Goal: Task Accomplishment & Management: Manage account settings

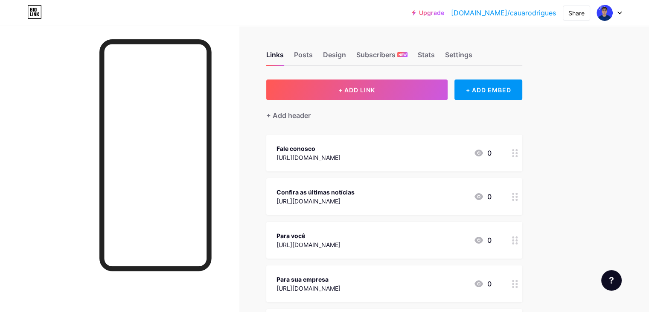
click at [619, 12] on icon at bounding box center [619, 13] width 3 height 2
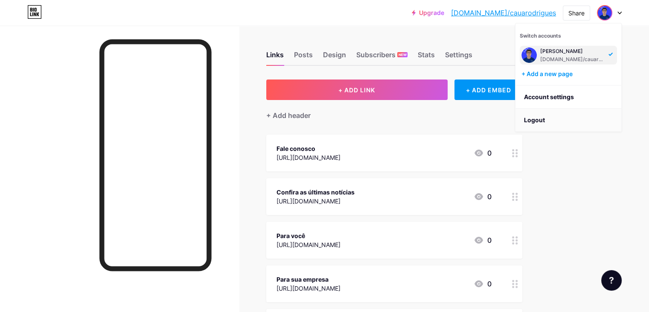
click at [544, 117] on li "Logout" at bounding box center [569, 119] width 106 height 23
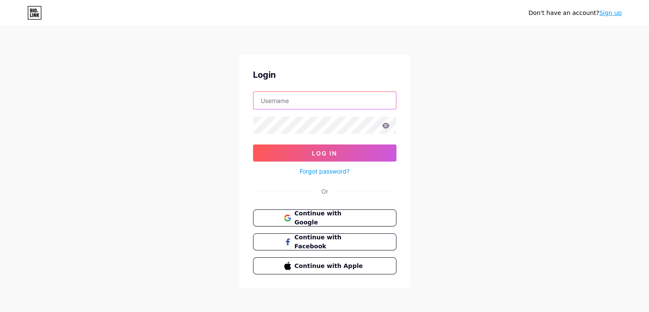
click at [304, 102] on input "text" at bounding box center [325, 100] width 143 height 17
paste input "lgbconsultoria"
type input "lgbconsultoria"
click at [460, 101] on div "Don't have an account? Sign up Login lgbconsultoria Log In Forgot password? Or …" at bounding box center [324, 157] width 649 height 315
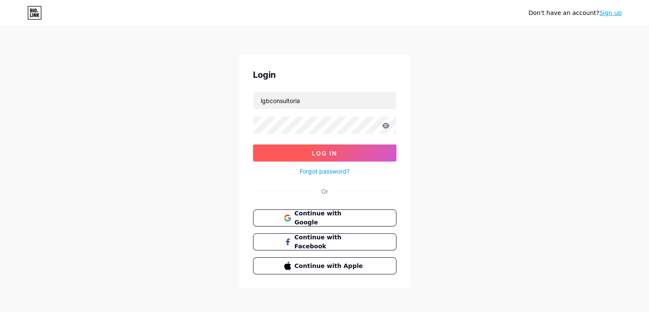
click at [364, 149] on button "Log In" at bounding box center [324, 152] width 143 height 17
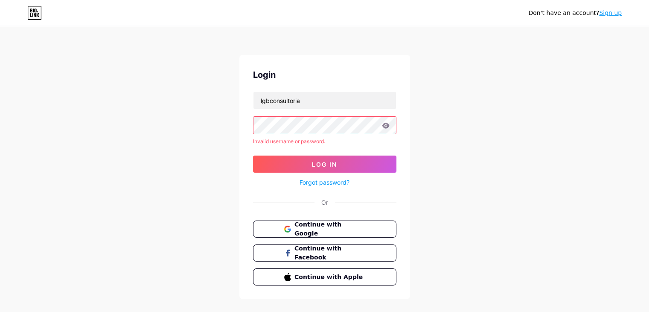
click at [384, 123] on icon at bounding box center [385, 125] width 7 height 6
click at [354, 164] on button "Log In" at bounding box center [324, 163] width 143 height 17
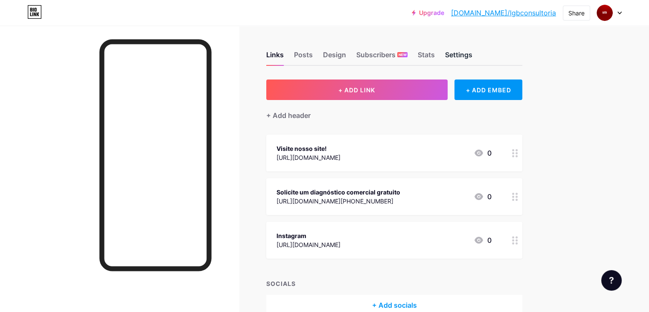
click at [472, 58] on div "Settings" at bounding box center [458, 57] width 27 height 15
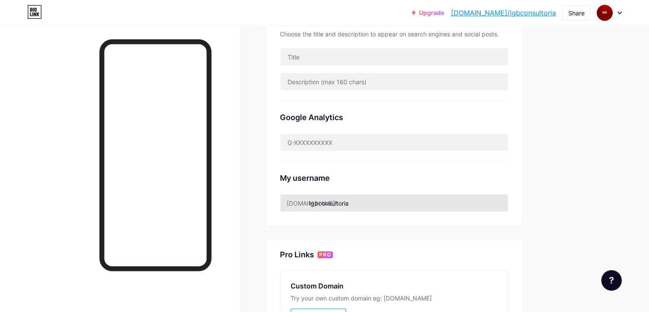
scroll to position [213, 0]
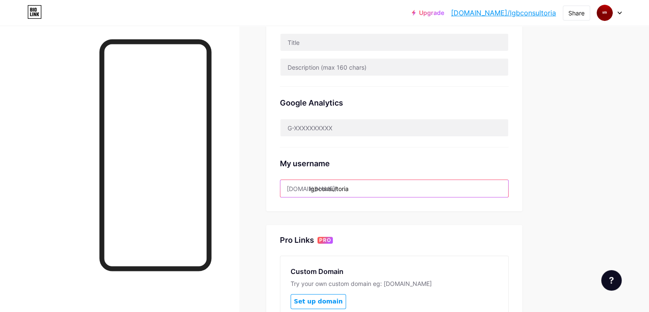
click at [406, 183] on input "lgbconsultoria" at bounding box center [394, 188] width 228 height 17
drag, startPoint x: 396, startPoint y: 185, endPoint x: 345, endPoint y: 189, distance: 51.4
click at [345, 189] on input "lgbconsultoria" at bounding box center [394, 188] width 228 height 17
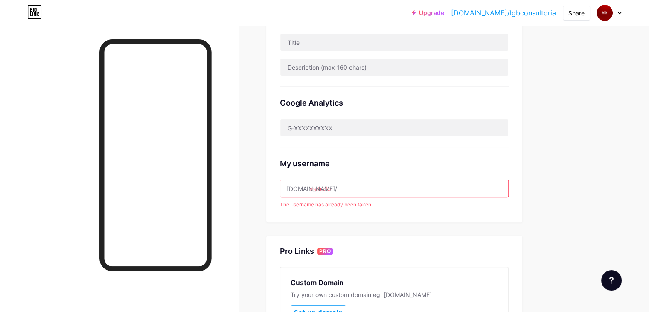
type input "metodoexpsansa"
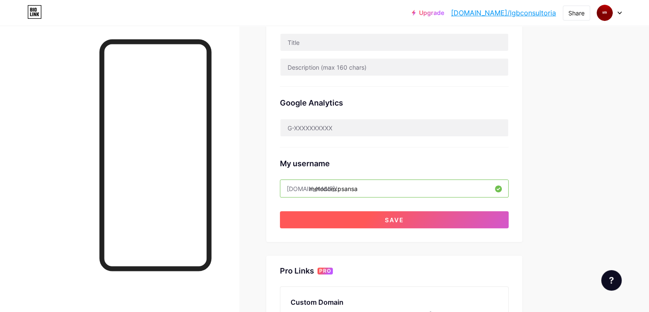
click at [417, 219] on button "Save" at bounding box center [394, 219] width 229 height 17
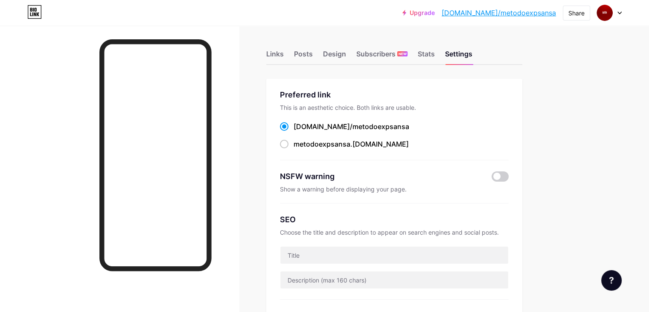
scroll to position [0, 0]
click at [346, 52] on div "Design" at bounding box center [334, 57] width 23 height 15
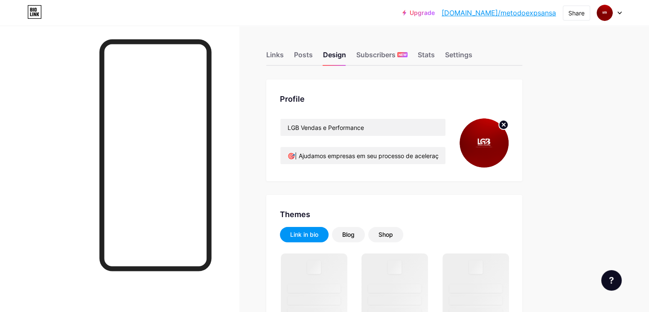
click at [509, 145] on img at bounding box center [484, 142] width 49 height 49
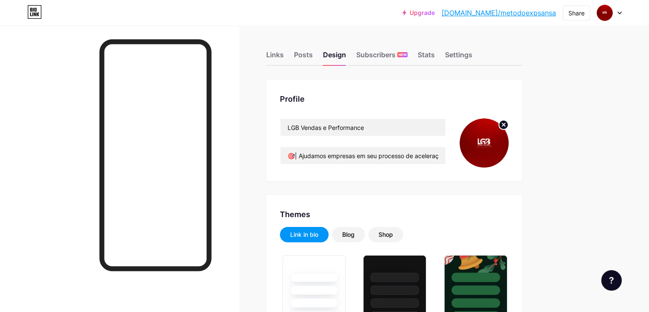
type input "#ffffff"
type input "#970707"
type input "#000000"
click at [508, 128] on circle at bounding box center [503, 124] width 9 height 9
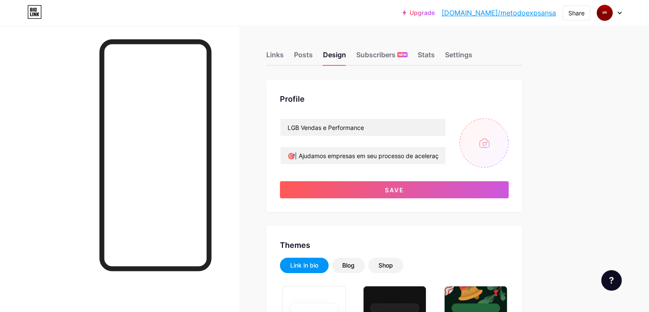
click at [509, 140] on input "file" at bounding box center [484, 142] width 49 height 49
type input "C:\fakepath\Design sem nome (9).jpg"
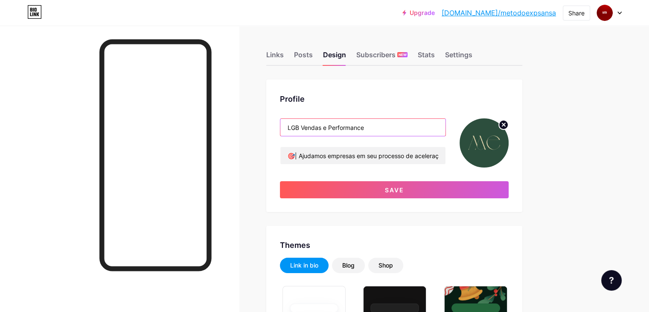
click at [338, 126] on input "LGB Vendas e Performance" at bounding box center [362, 127] width 165 height 17
type input "MÉTODO EXPANSA"
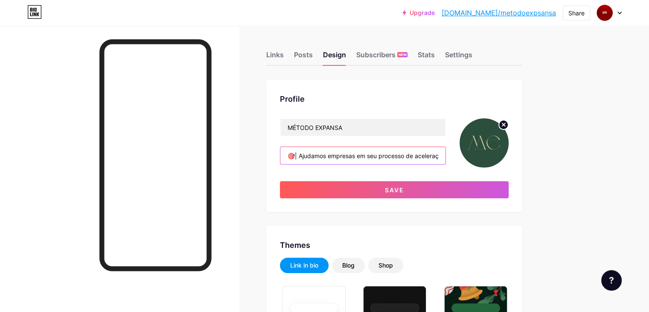
click at [390, 156] on input "🎯| Ajudamos empresas em seu processo de aceleração e crescimento lucrativo. 💰| …" at bounding box center [362, 155] width 165 height 17
paste input "Fazemos clínicas estéticas se tornarem marcas altamente desejadas, com crescime…"
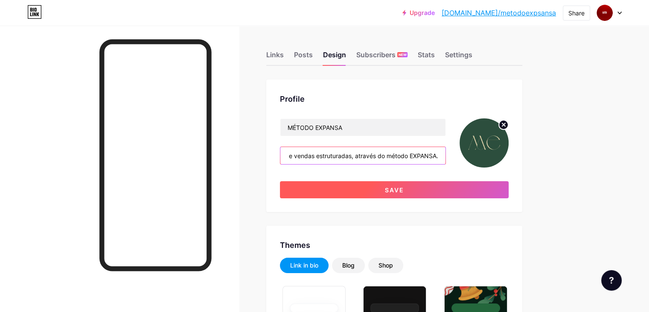
type input "Fazemos clínicas estéticas se tornarem marcas altamente desejadas, com crescime…"
click at [454, 185] on button "Save" at bounding box center [394, 189] width 229 height 17
type input "#ffffff"
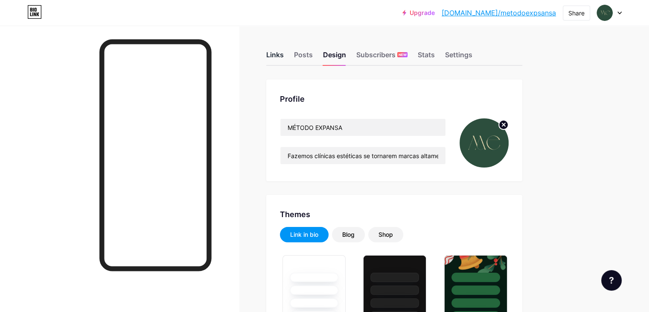
click at [284, 55] on div "Links" at bounding box center [274, 57] width 17 height 15
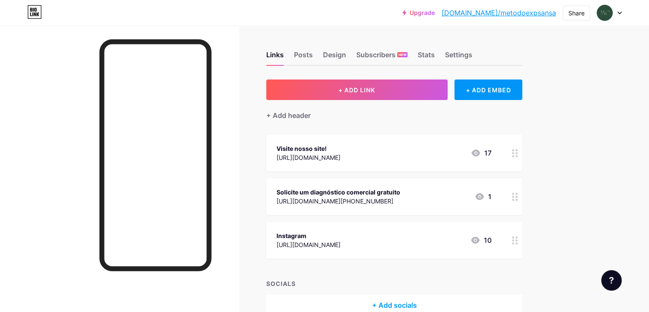
click at [522, 158] on div at bounding box center [515, 152] width 15 height 37
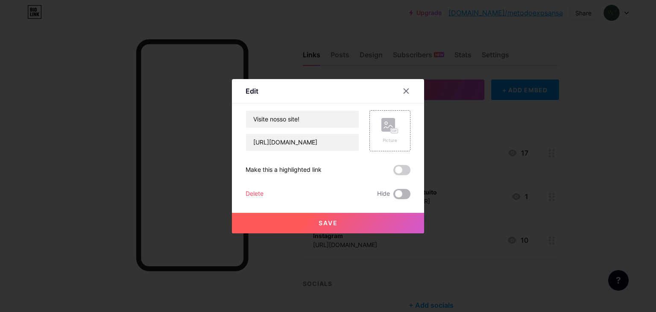
click at [402, 190] on span at bounding box center [401, 194] width 17 height 10
click at [393, 196] on input "checkbox" at bounding box center [393, 196] width 0 height 0
click at [404, 87] on div at bounding box center [405, 90] width 15 height 15
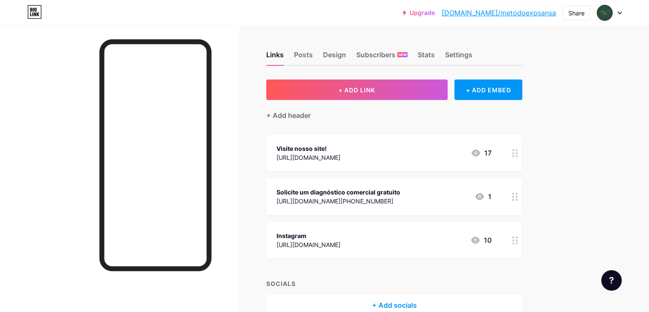
click at [518, 243] on icon at bounding box center [515, 240] width 6 height 8
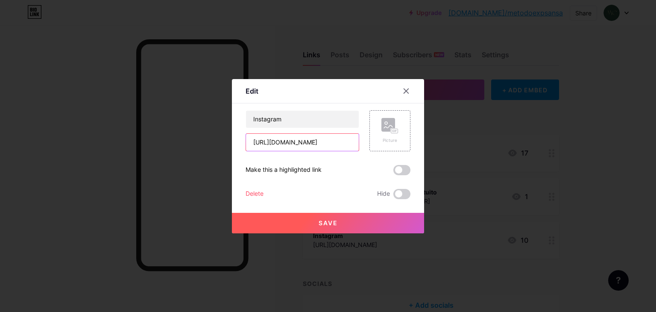
click at [280, 135] on input "[URL][DOMAIN_NAME]" at bounding box center [302, 142] width 113 height 17
paste input "metodoexpansa"
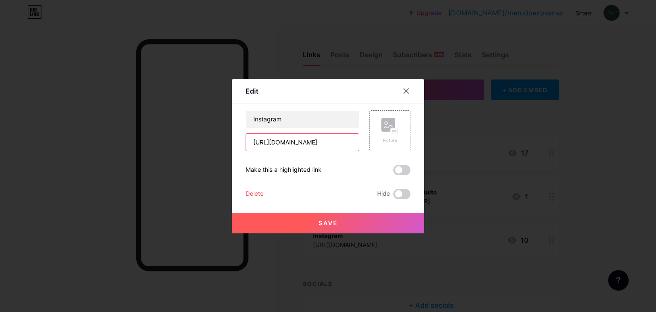
type input "[URL][DOMAIN_NAME]"
click at [323, 219] on span "Save" at bounding box center [327, 222] width 19 height 7
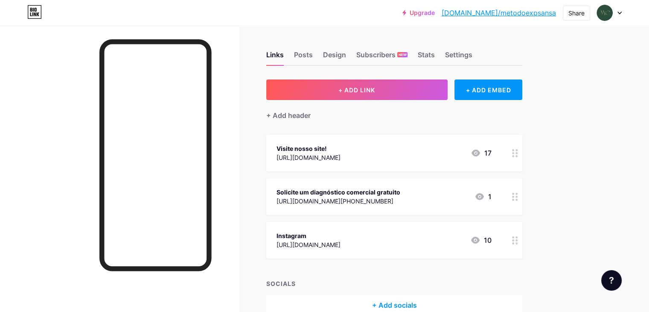
click at [522, 152] on div at bounding box center [515, 152] width 15 height 37
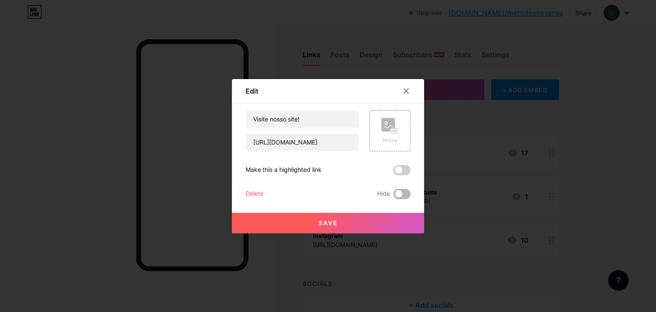
click at [400, 196] on span at bounding box center [401, 194] width 17 height 10
click at [393, 196] on input "checkbox" at bounding box center [393, 196] width 0 height 0
click at [324, 218] on button "Save" at bounding box center [328, 223] width 192 height 20
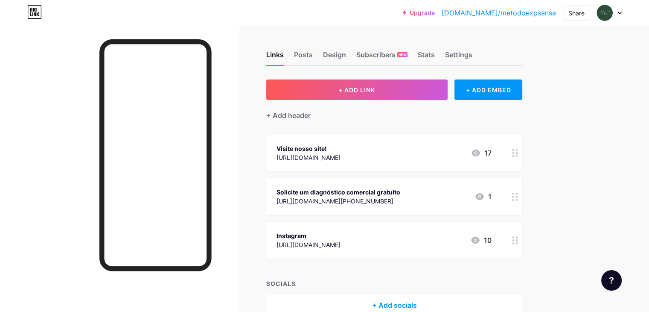
click at [400, 198] on div "[URL][DOMAIN_NAME][PHONE_NUMBER]" at bounding box center [339, 200] width 124 height 9
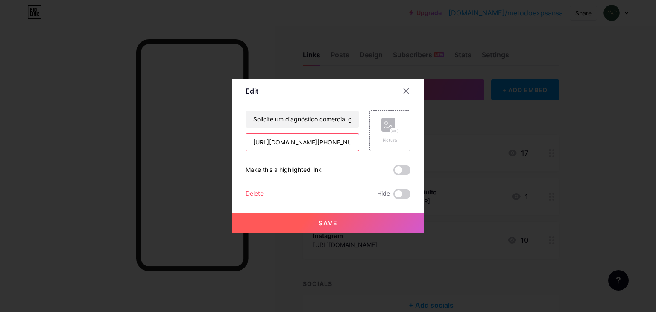
click at [330, 137] on input "[URL][DOMAIN_NAME][PHONE_NUMBER]" at bounding box center [302, 142] width 113 height 17
click at [403, 93] on icon at bounding box center [405, 90] width 7 height 7
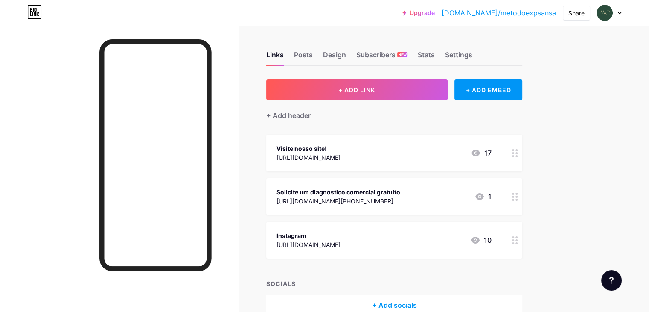
click at [522, 197] on div "Solicite um diagnóstico comercial gratuito [URL][DOMAIN_NAME][PHONE_NUMBER] 1" at bounding box center [394, 196] width 256 height 37
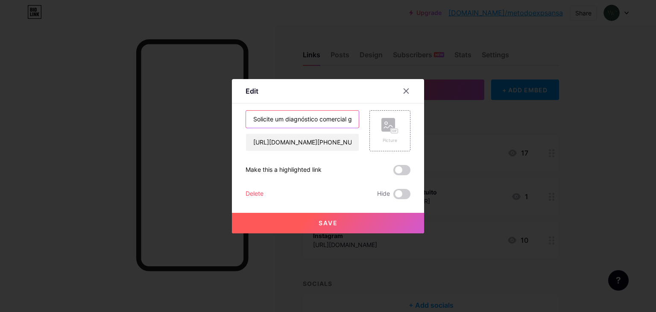
click at [314, 117] on input "Solicite um diagnóstico comercial gratuito" at bounding box center [302, 119] width 113 height 17
drag, startPoint x: 314, startPoint y: 117, endPoint x: 324, endPoint y: 117, distance: 10.3
click at [324, 117] on input "Solicite um diagnóstico comercial gratuito" at bounding box center [302, 119] width 113 height 17
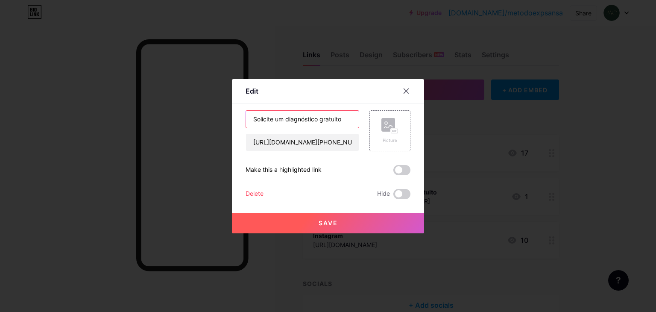
type input "Solicite um diagnóstico gratuito"
click at [318, 225] on span "Save" at bounding box center [327, 222] width 19 height 7
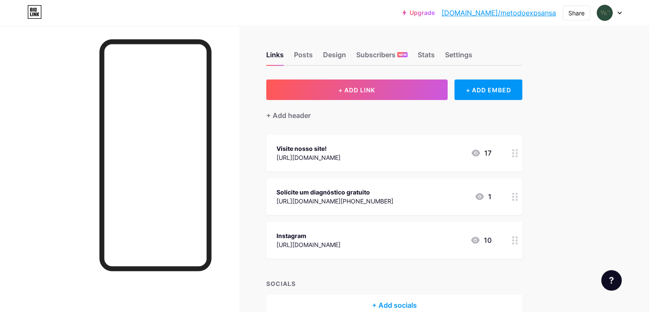
click at [393, 198] on div "[URL][DOMAIN_NAME][PHONE_NUMBER]" at bounding box center [335, 200] width 117 height 9
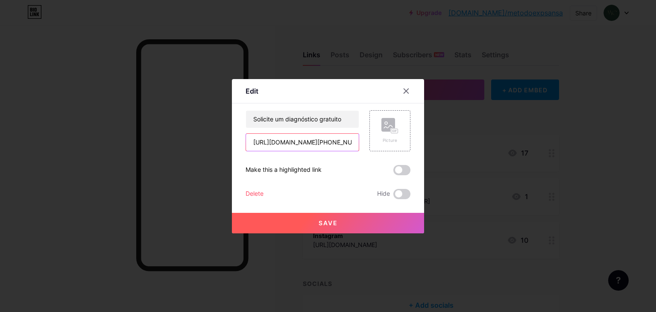
click at [331, 137] on input "[URL][DOMAIN_NAME][PHONE_NUMBER]" at bounding box center [302, 142] width 113 height 17
paste input "[DOMAIN_NAME][URL]."
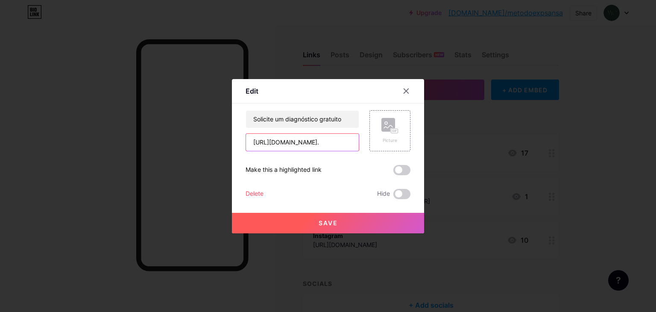
type input "[URL][DOMAIN_NAME]."
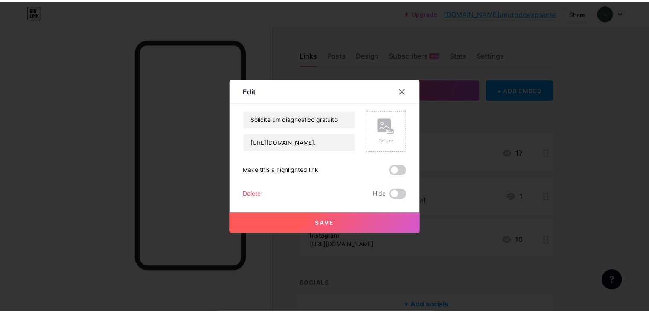
scroll to position [0, 0]
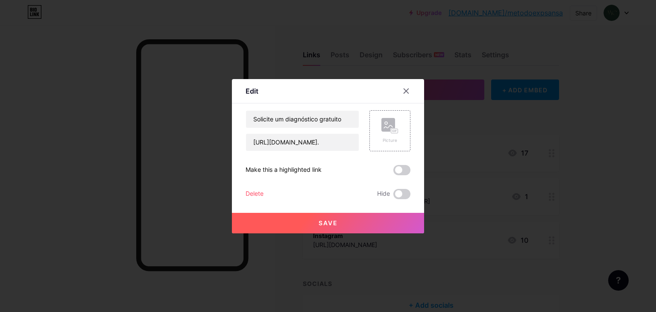
click at [332, 227] on button "Save" at bounding box center [328, 223] width 192 height 20
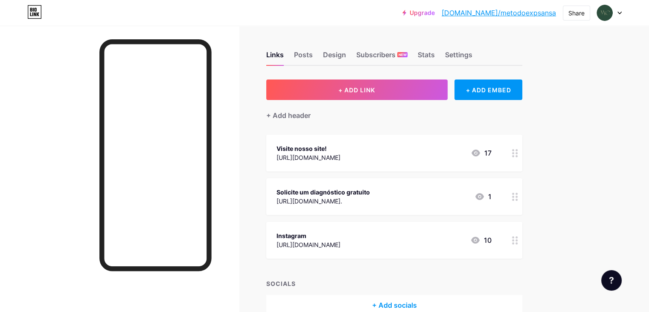
click at [368, 47] on div "Links Posts Design Subscribers NEW Stats Settings" at bounding box center [394, 51] width 256 height 30
click at [346, 52] on div "Design" at bounding box center [334, 57] width 23 height 15
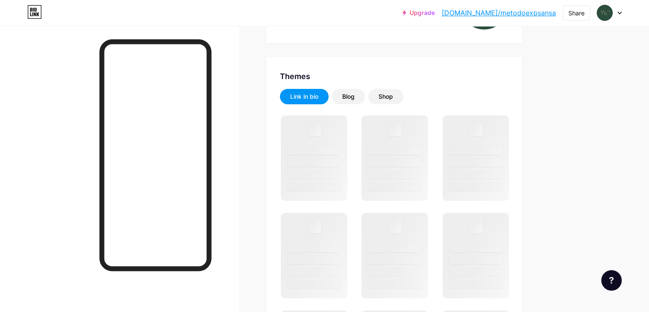
scroll to position [171, 0]
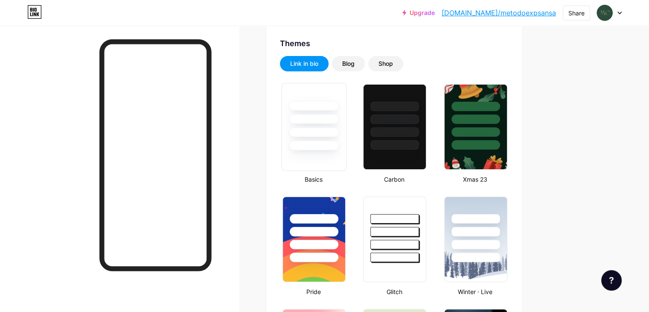
type input "#ffffff"
type input "#970707"
type input "#000000"
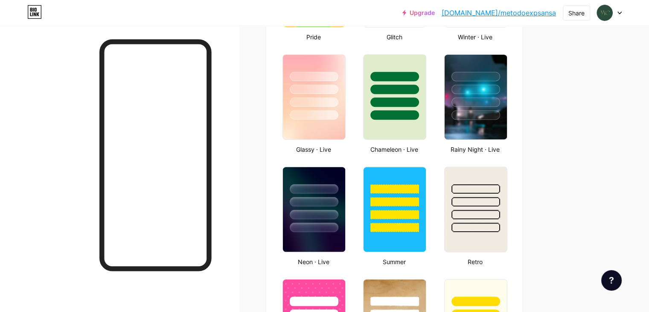
scroll to position [427, 0]
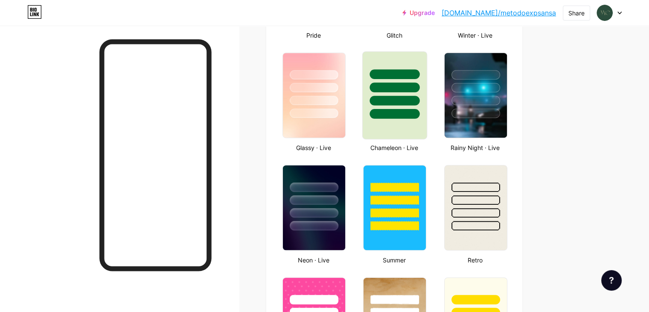
click at [427, 107] on div at bounding box center [395, 85] width 64 height 67
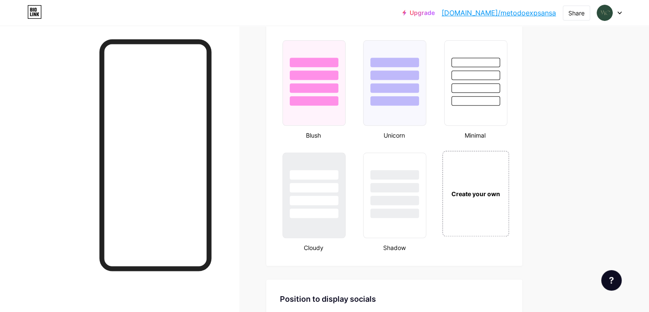
scroll to position [939, 0]
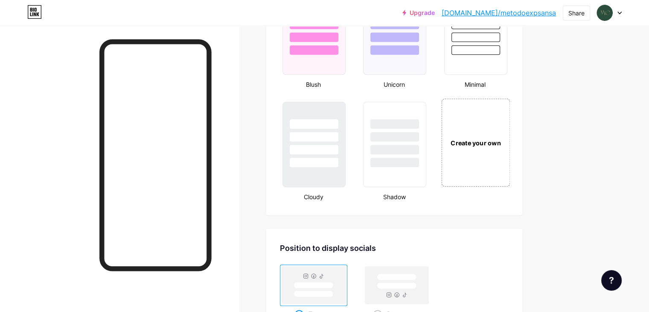
click at [507, 139] on div "Create your own" at bounding box center [475, 142] width 64 height 9
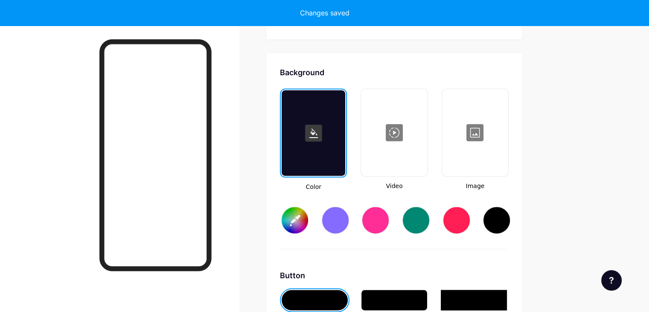
type input "#ffffff"
type input "#000000"
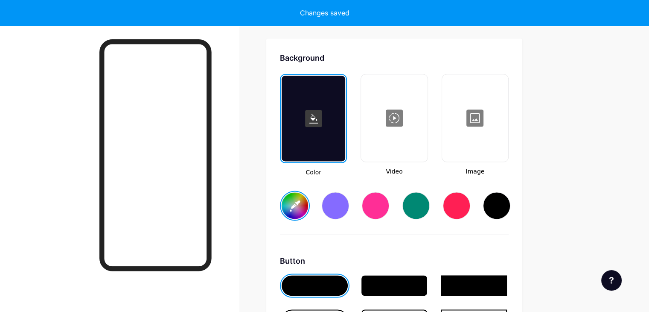
scroll to position [1130, 0]
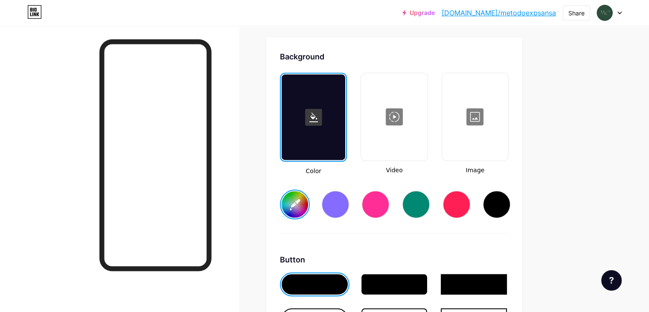
click at [308, 208] on input "#ffffff" at bounding box center [295, 204] width 26 height 26
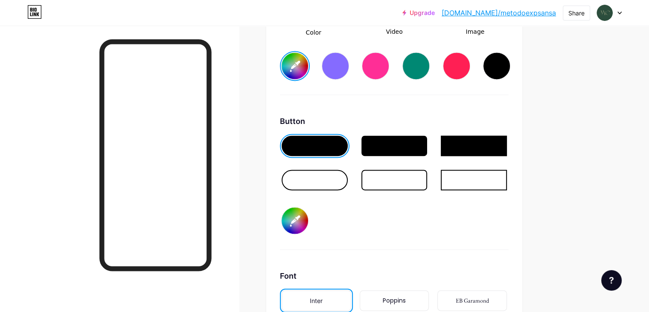
scroll to position [1301, 0]
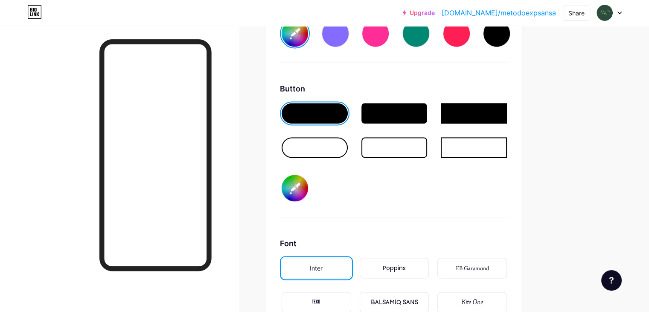
click at [308, 184] on input "#000000" at bounding box center [295, 188] width 26 height 26
type input "#2c4e3d"
type input "#020000"
type input "#2c4e3d"
type input "#180000"
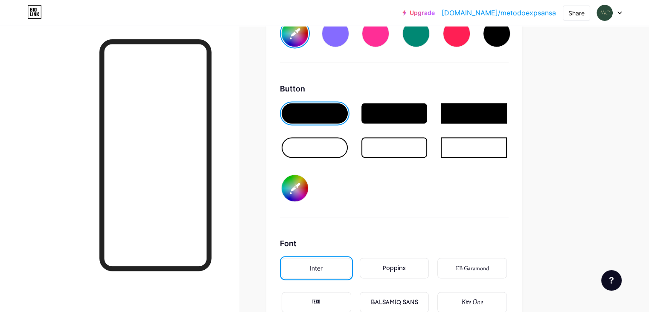
type input "#2c4e3d"
type input "#f60000"
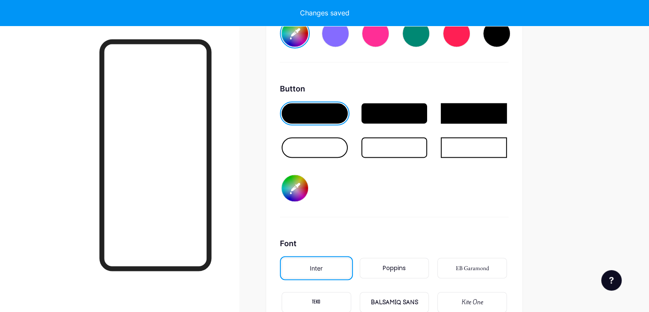
type input "#2c4e3d"
type input "#f60000"
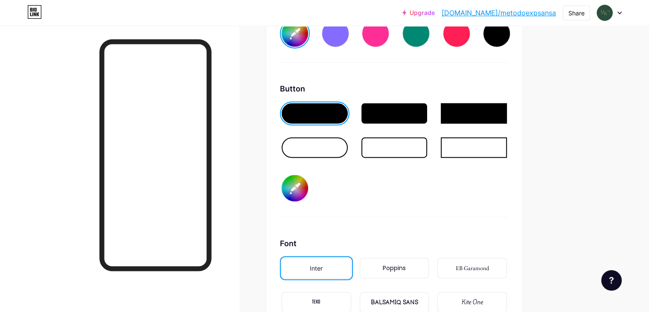
click at [308, 183] on input "#f60000" at bounding box center [295, 188] width 26 height 26
type input "#2c4e3d"
type input "#f60200"
type input "#2c4e3d"
type input "#f61800"
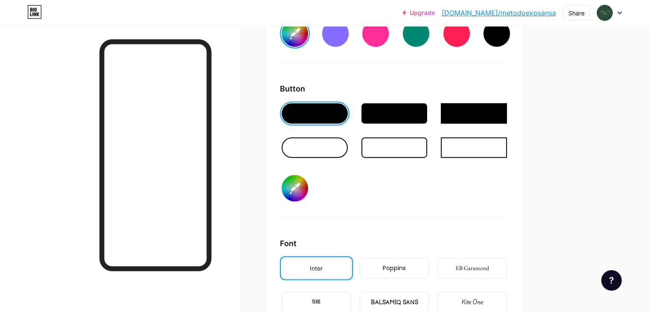
type input "#2c4e3d"
type input "#f6f700"
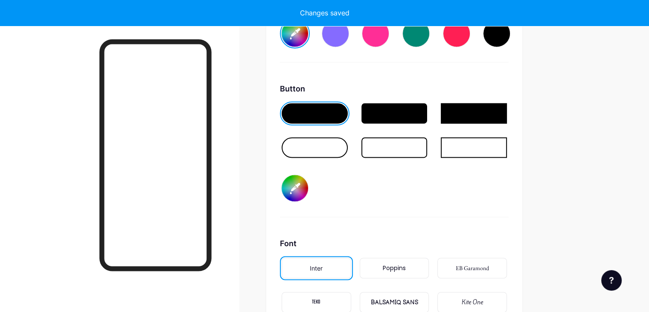
type input "#2c4e3d"
type input "#f6f702"
type input "#2c4e3d"
type input "#f6f718"
type input "#2c4e3d"
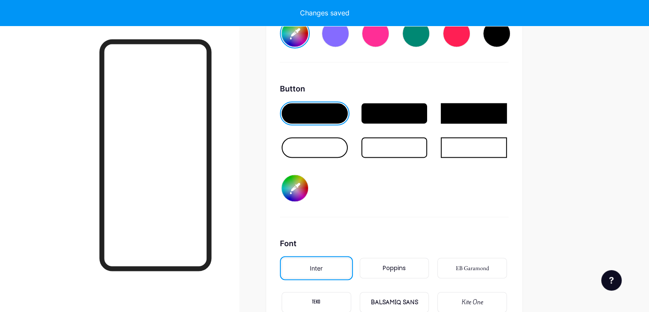
type input "#f6f7f1"
type input "#2c4e3d"
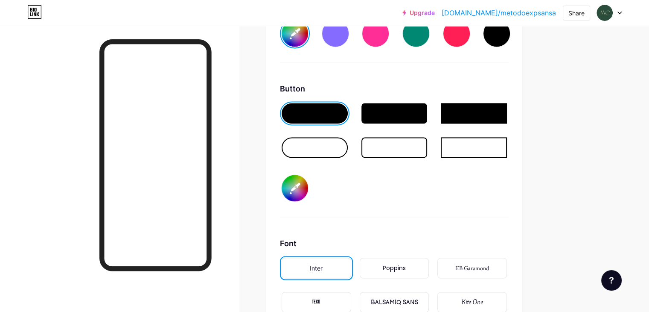
type input "#f6f7f1"
click at [447, 192] on div "Button #f6f7f1" at bounding box center [394, 150] width 229 height 134
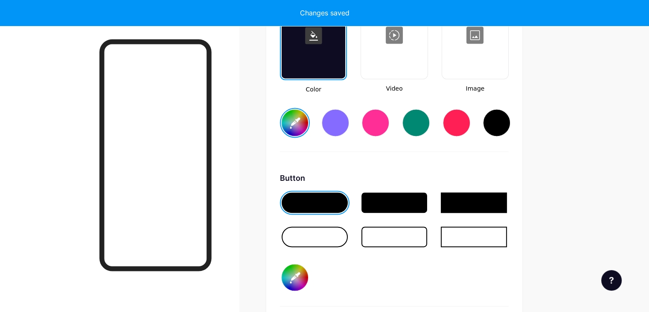
type input "#2c4e3d"
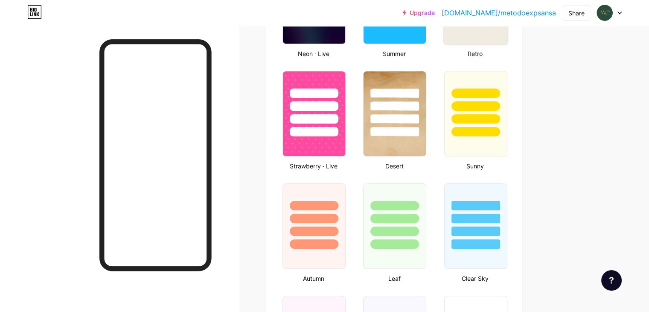
scroll to position [614, 0]
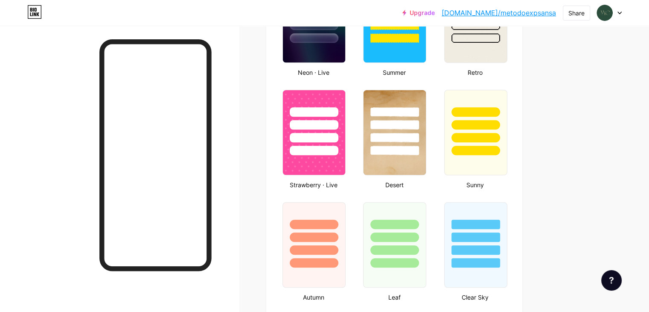
click at [515, 13] on link "[DOMAIN_NAME]/metodoexpsansa" at bounding box center [499, 13] width 114 height 10
